Goal: Task Accomplishment & Management: Use online tool/utility

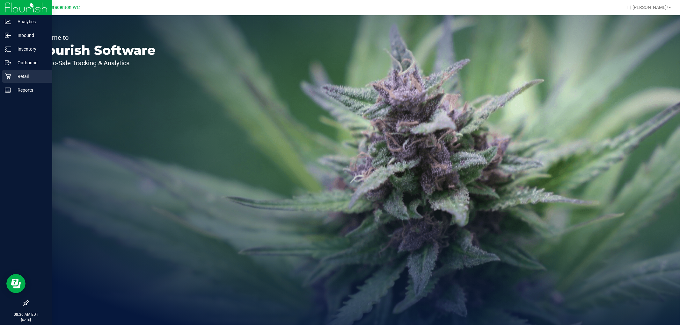
click at [7, 75] on icon at bounding box center [8, 76] width 6 height 6
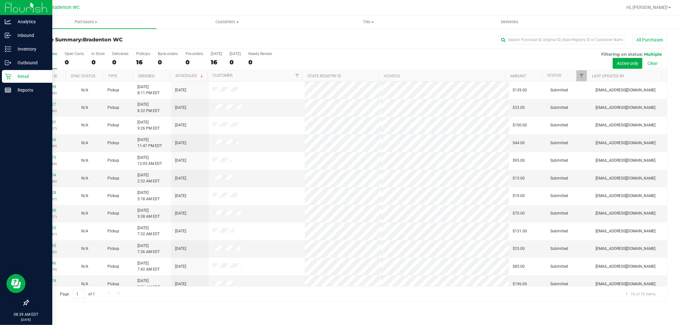
click at [18, 77] on p "Retail" at bounding box center [30, 77] width 38 height 8
click at [13, 51] on p "Inventory" at bounding box center [30, 49] width 38 height 8
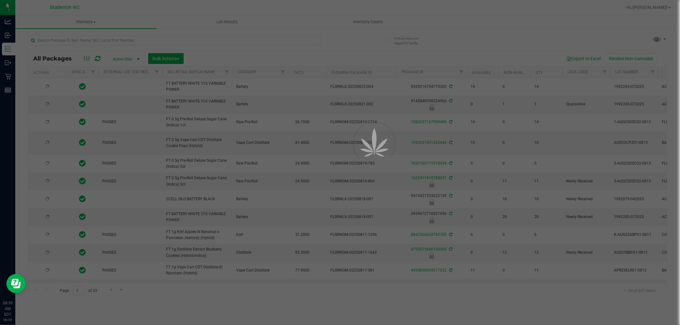
click at [90, 44] on div at bounding box center [340, 162] width 680 height 325
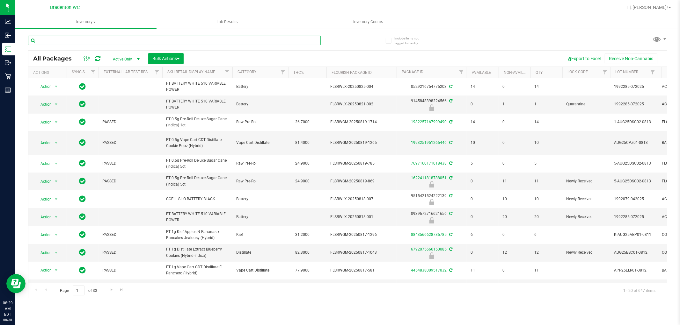
click at [94, 41] on input "text" at bounding box center [174, 41] width 293 height 10
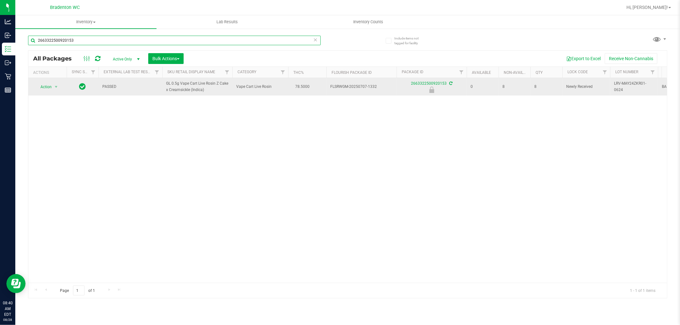
type input "2663322500920153"
click at [47, 87] on span "Action" at bounding box center [43, 87] width 17 height 9
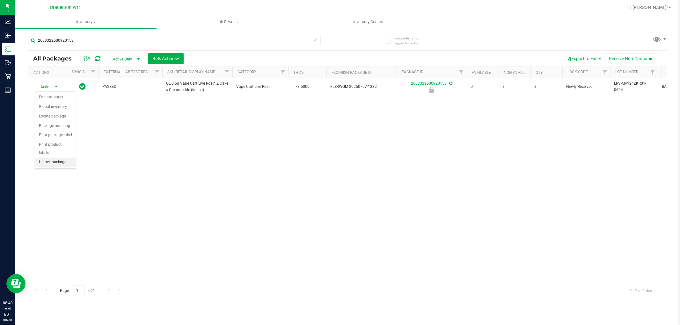
click at [57, 167] on li "Unlock package" at bounding box center [55, 163] width 41 height 10
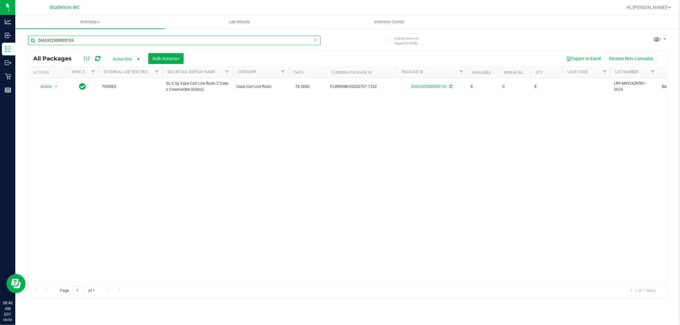
click at [96, 40] on input "2663322500920153" at bounding box center [174, 41] width 293 height 10
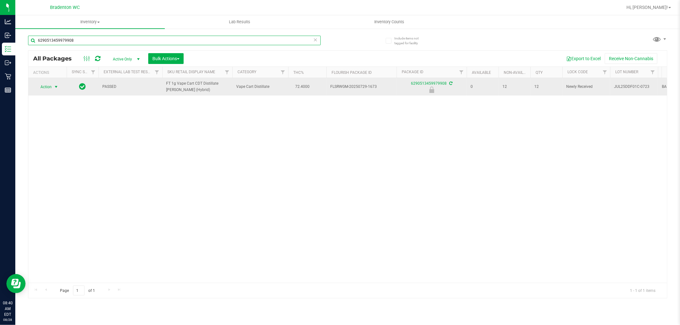
type input "6290513459979908"
click at [55, 87] on span "select" at bounding box center [56, 86] width 5 height 5
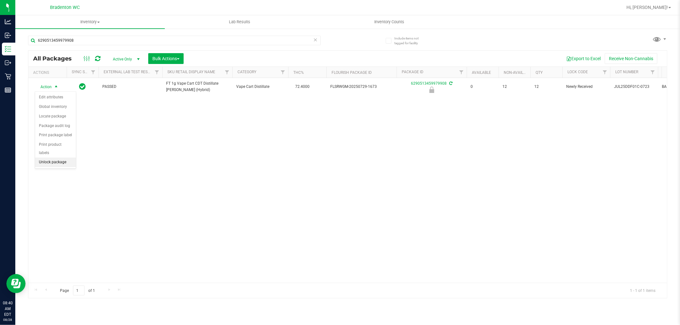
click at [53, 163] on li "Unlock package" at bounding box center [55, 163] width 41 height 10
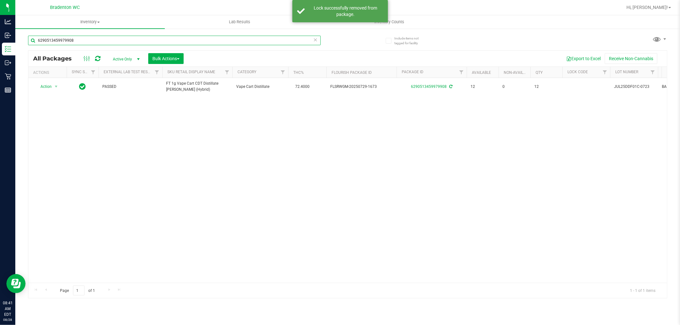
click at [164, 40] on input "6290513459979908" at bounding box center [174, 41] width 293 height 10
click at [161, 40] on input "6290513459979908" at bounding box center [174, 41] width 293 height 10
click at [160, 39] on input "6290513459979908" at bounding box center [174, 41] width 293 height 10
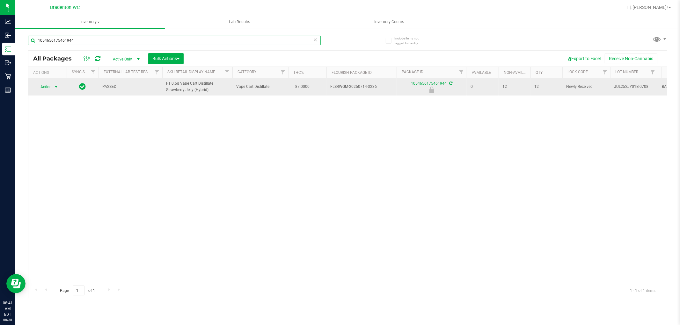
type input "1054656175461944"
click at [54, 87] on span "select" at bounding box center [56, 86] width 5 height 5
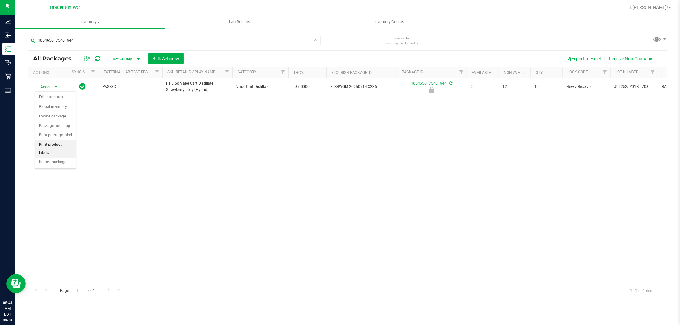
click at [60, 157] on li "Print product labels" at bounding box center [55, 149] width 41 height 18
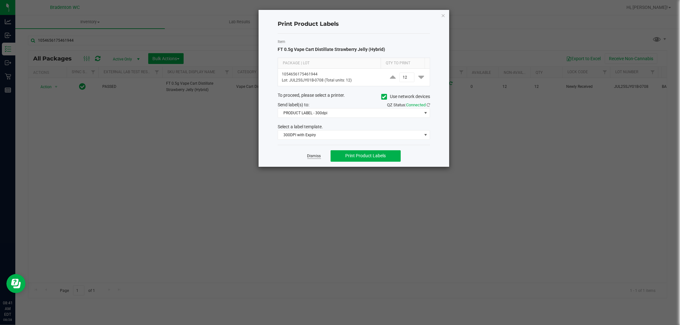
click at [310, 156] on link "Dismiss" at bounding box center [314, 156] width 14 height 5
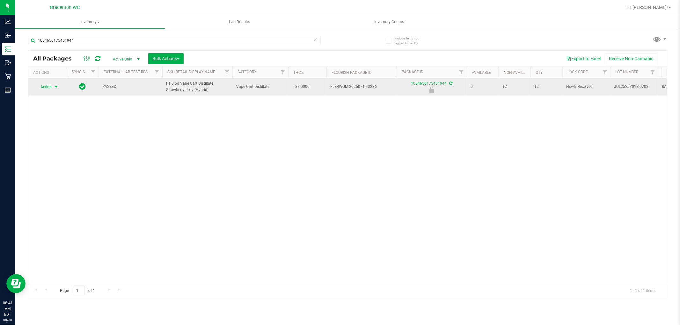
click at [45, 84] on span "Action" at bounding box center [43, 87] width 17 height 9
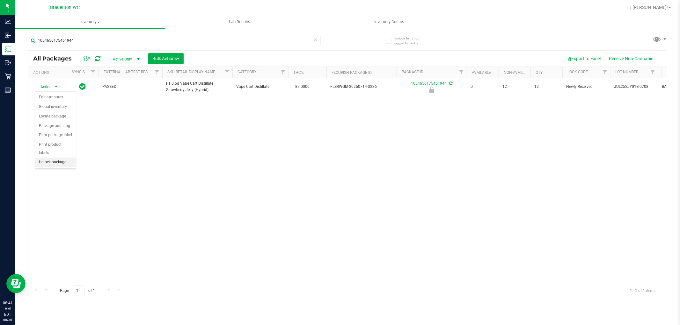
click at [66, 163] on li "Unlock package" at bounding box center [55, 163] width 41 height 10
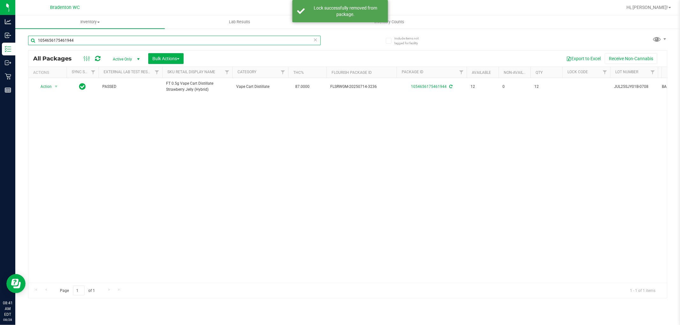
click at [93, 41] on input "1054656175461944" at bounding box center [174, 41] width 293 height 10
click at [98, 40] on input "1054656175461944" at bounding box center [174, 41] width 293 height 10
click at [102, 40] on input "1054656175461944" at bounding box center [174, 41] width 293 height 10
click at [104, 41] on input "1054656175461944" at bounding box center [174, 41] width 293 height 10
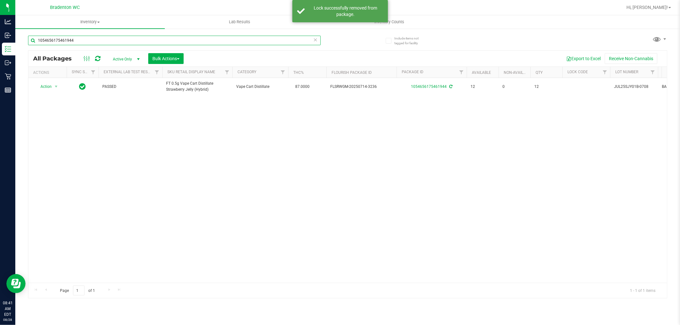
click at [104, 40] on input "1054656175461944" at bounding box center [174, 41] width 293 height 10
click at [110, 42] on input "1054656175461944" at bounding box center [174, 41] width 293 height 10
click at [115, 42] on input "1054656175461944" at bounding box center [174, 41] width 293 height 10
click at [117, 39] on input "1054656175461944" at bounding box center [174, 41] width 293 height 10
click at [110, 40] on input "1054656175461944" at bounding box center [174, 41] width 293 height 10
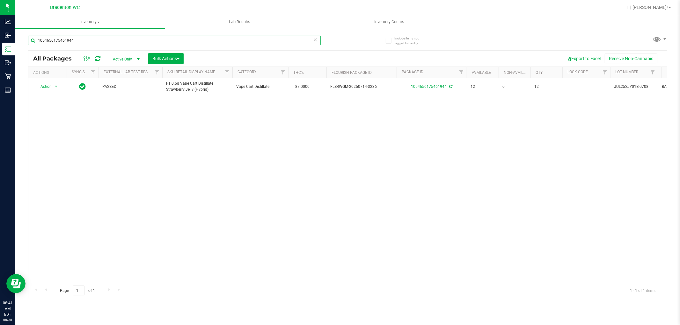
click at [110, 40] on input "1054656175461944" at bounding box center [174, 41] width 293 height 10
click at [114, 40] on input "1054656175461944" at bounding box center [174, 41] width 293 height 10
click at [115, 38] on input "1054656175461944" at bounding box center [174, 41] width 293 height 10
click at [110, 39] on input "1054656175461944" at bounding box center [174, 41] width 293 height 10
click at [110, 40] on input "1054656175461944" at bounding box center [174, 41] width 293 height 10
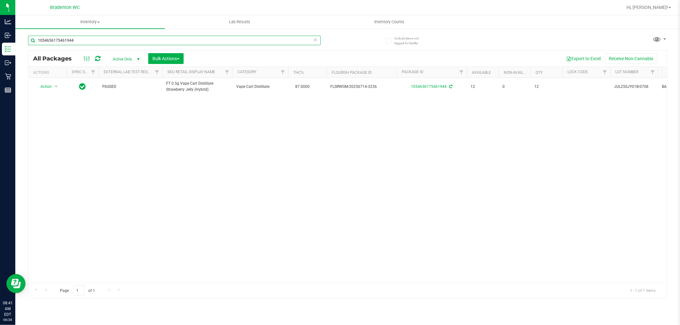
click at [107, 40] on input "1054656175461944" at bounding box center [174, 41] width 293 height 10
click at [112, 40] on input "1054656175461944" at bounding box center [174, 41] width 293 height 10
click at [81, 40] on input "1054656175461944" at bounding box center [174, 41] width 293 height 10
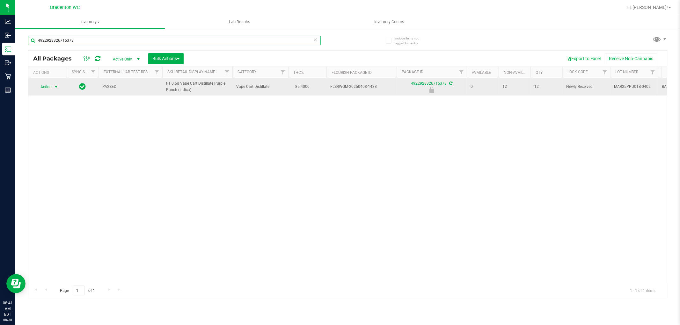
type input "4922928326715373"
click at [47, 86] on span "Action" at bounding box center [43, 87] width 17 height 9
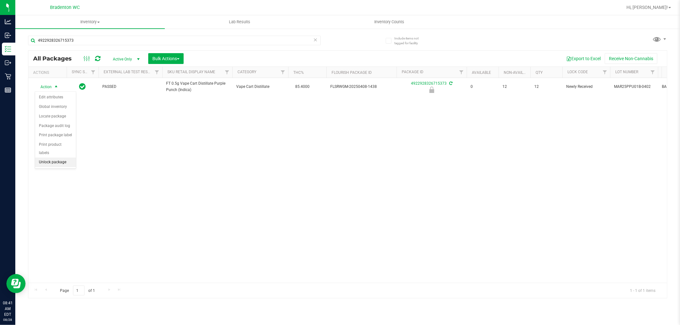
click at [65, 161] on li "Unlock package" at bounding box center [55, 163] width 41 height 10
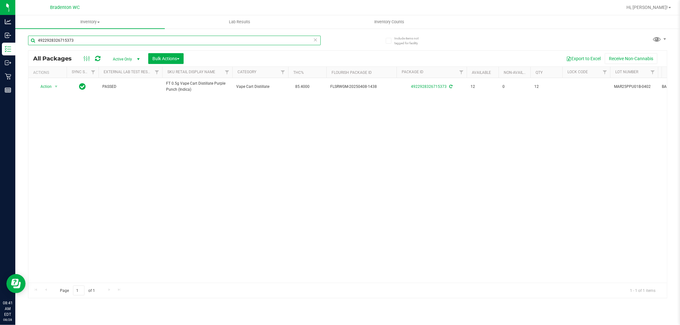
click at [120, 40] on input "4922928326715373" at bounding box center [174, 41] width 293 height 10
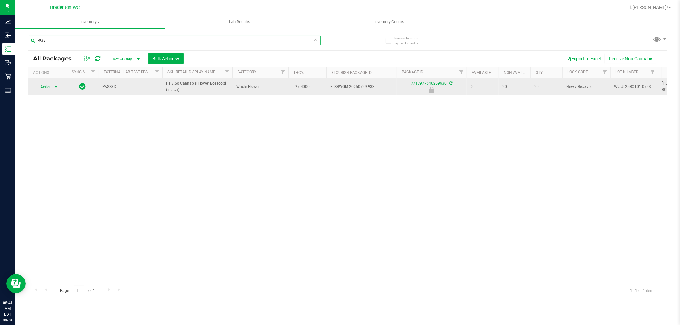
type input "-933"
click at [52, 89] on span "select" at bounding box center [56, 87] width 8 height 9
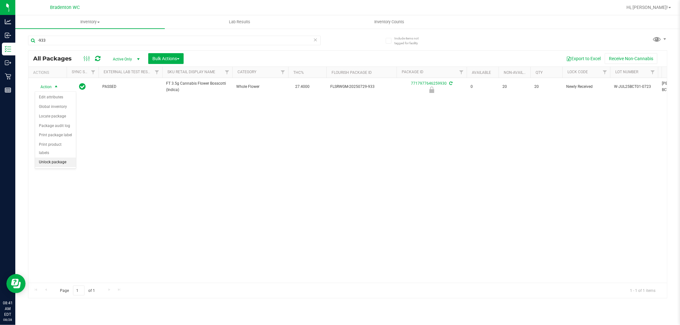
click at [48, 164] on li "Unlock package" at bounding box center [55, 163] width 41 height 10
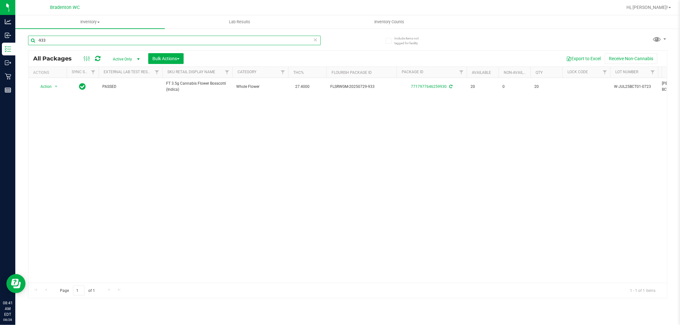
click at [91, 40] on input "-933" at bounding box center [174, 41] width 293 height 10
type input "-1606"
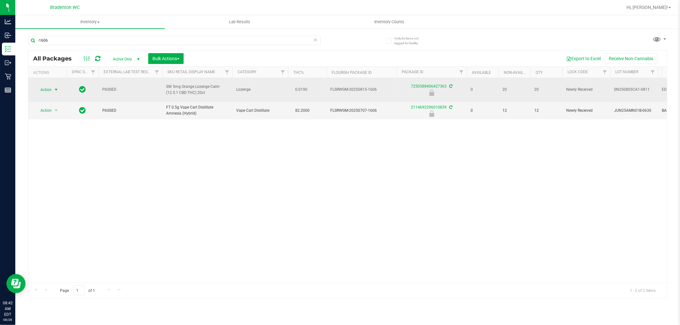
click at [56, 91] on span "select" at bounding box center [56, 89] width 5 height 5
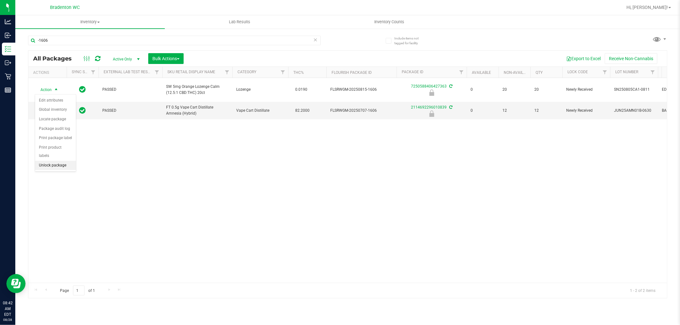
click at [52, 164] on li "Unlock package" at bounding box center [55, 166] width 41 height 10
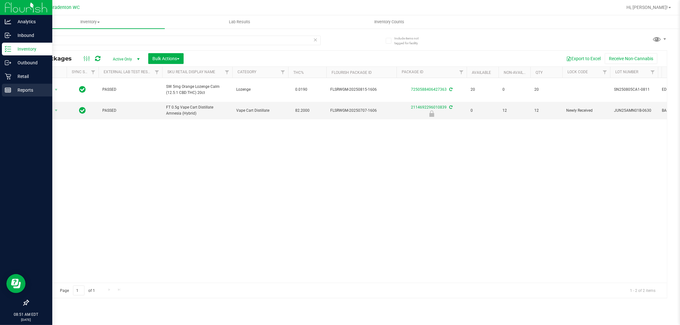
click at [12, 90] on p "Reports" at bounding box center [30, 90] width 38 height 8
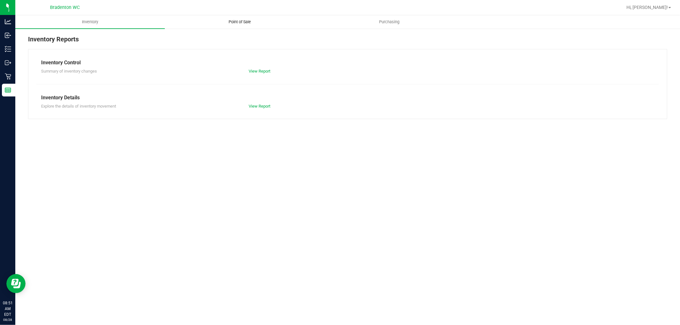
click at [246, 25] on uib-tab-heading "Point of Sale" at bounding box center [239, 22] width 149 height 13
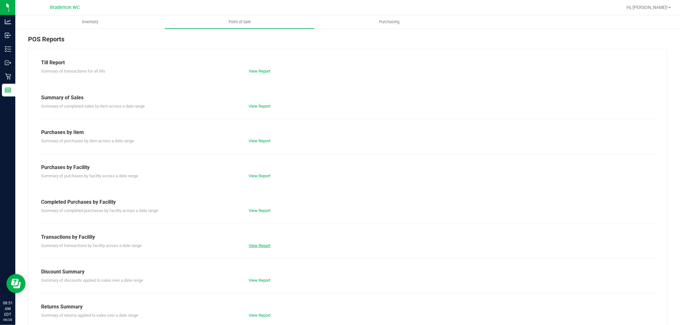
click at [263, 244] on link "View Report" at bounding box center [260, 246] width 22 height 5
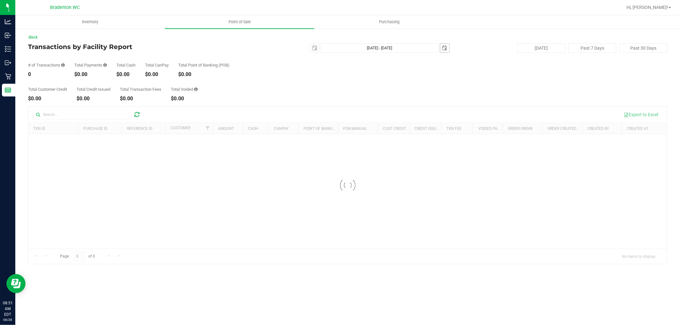
click at [446, 47] on span "select" at bounding box center [444, 48] width 5 height 5
click at [313, 49] on span "select" at bounding box center [314, 48] width 5 height 5
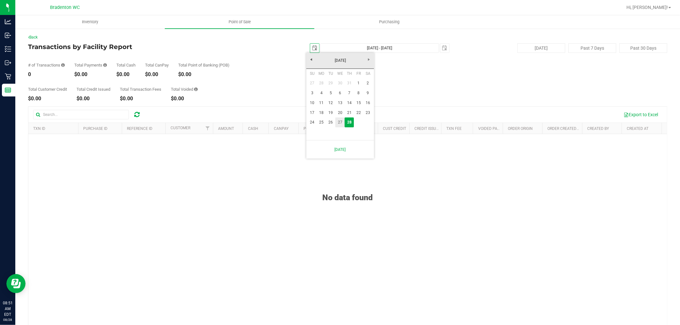
click at [339, 122] on link "27" at bounding box center [339, 123] width 9 height 10
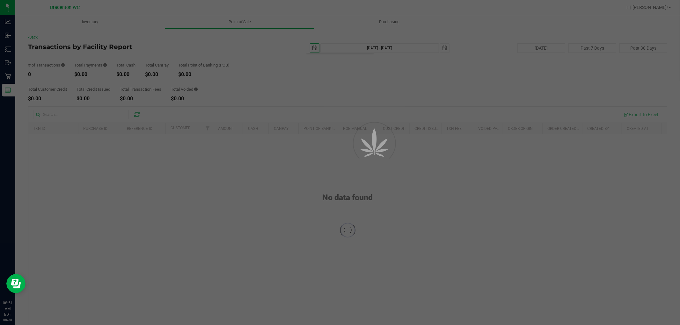
type input "2025-08-27"
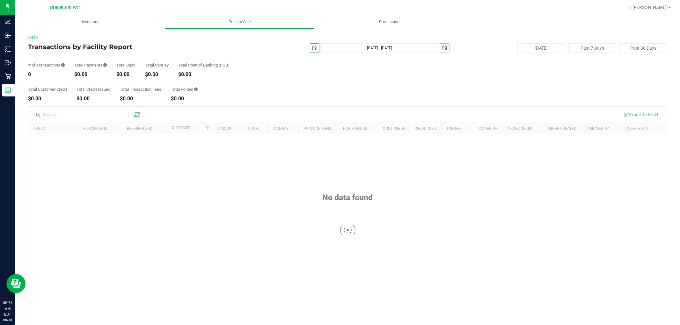
click at [443, 49] on span "select" at bounding box center [444, 48] width 5 height 5
click at [470, 120] on link "27" at bounding box center [469, 121] width 9 height 10
type input "Aug 27, 2025 - Aug 27, 2025"
type input "2025-08-27"
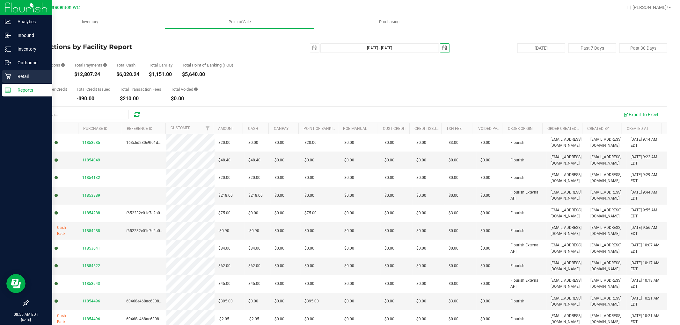
click at [16, 78] on p "Retail" at bounding box center [30, 77] width 38 height 8
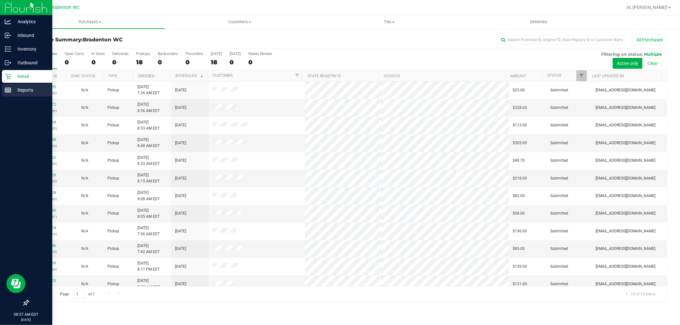
click at [5, 91] on rect at bounding box center [8, 90] width 6 height 4
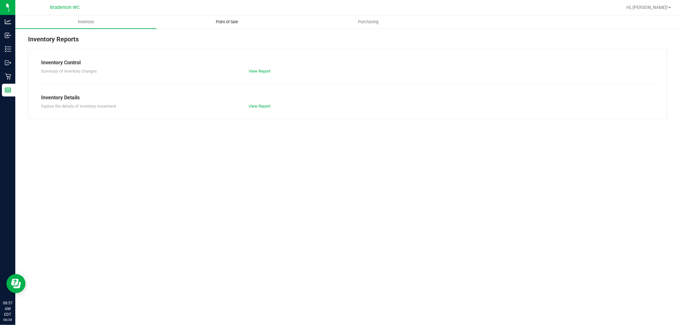
click at [215, 23] on span "Point of Sale" at bounding box center [228, 22] width 40 height 6
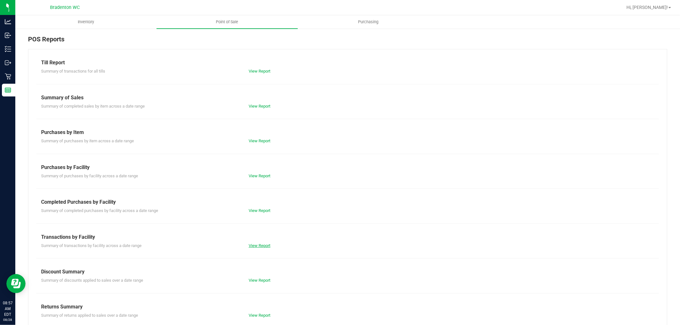
click at [253, 246] on link "View Report" at bounding box center [260, 246] width 22 height 5
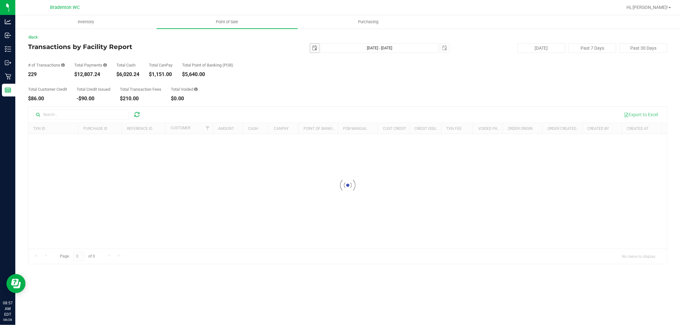
click at [313, 49] on span "select" at bounding box center [314, 48] width 5 height 5
click at [345, 125] on link "27" at bounding box center [343, 123] width 9 height 10
type input "2025-08-27"
click at [443, 49] on span "select" at bounding box center [444, 48] width 5 height 5
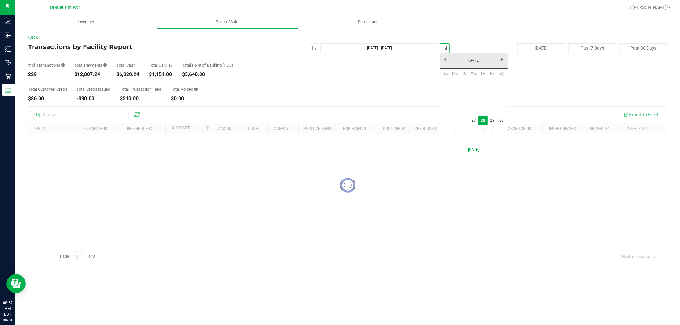
scroll to position [0, 16]
click at [472, 119] on link "27" at bounding box center [473, 121] width 9 height 10
type input "Aug 27, 2025 - Aug 27, 2025"
type input "2025-08-27"
